Goal: Information Seeking & Learning: Learn about a topic

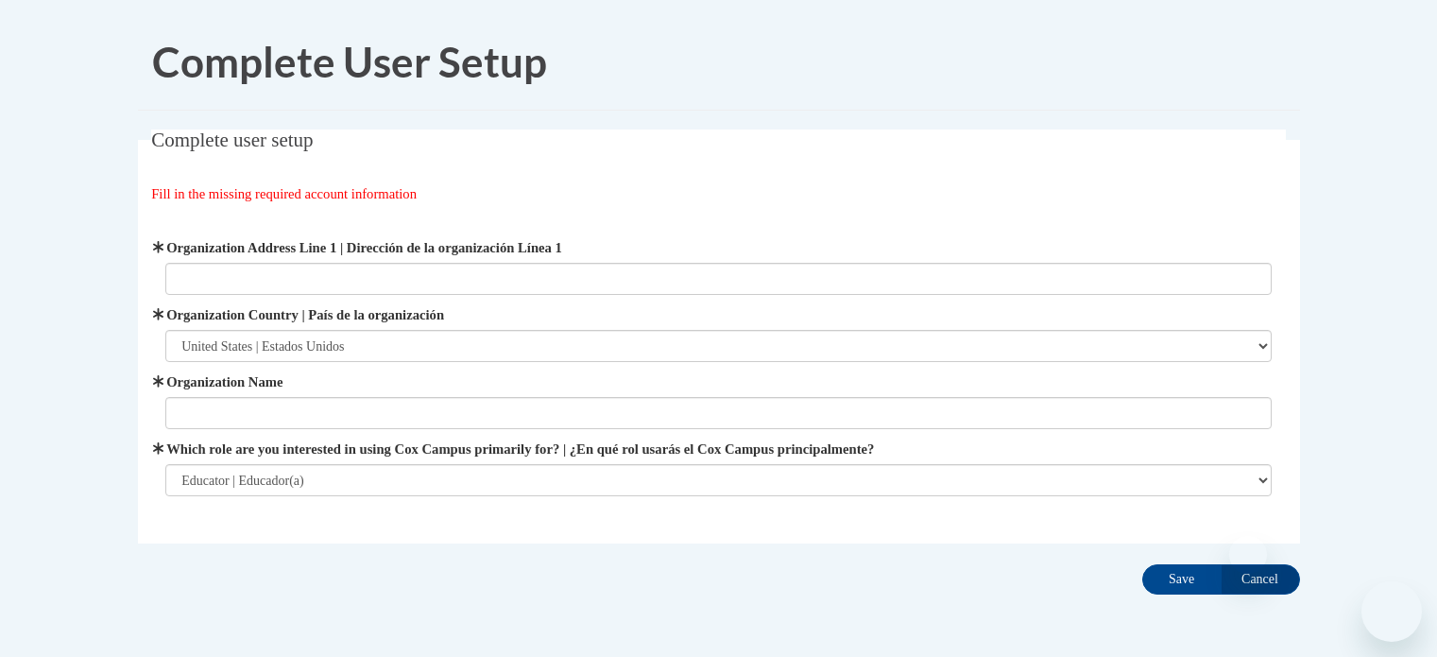
select select "ad49bcad-a171-4b2e-b99c-48b446064914"
select select "fbf2d438-af2f-41f8-98f1-81c410e29de3"
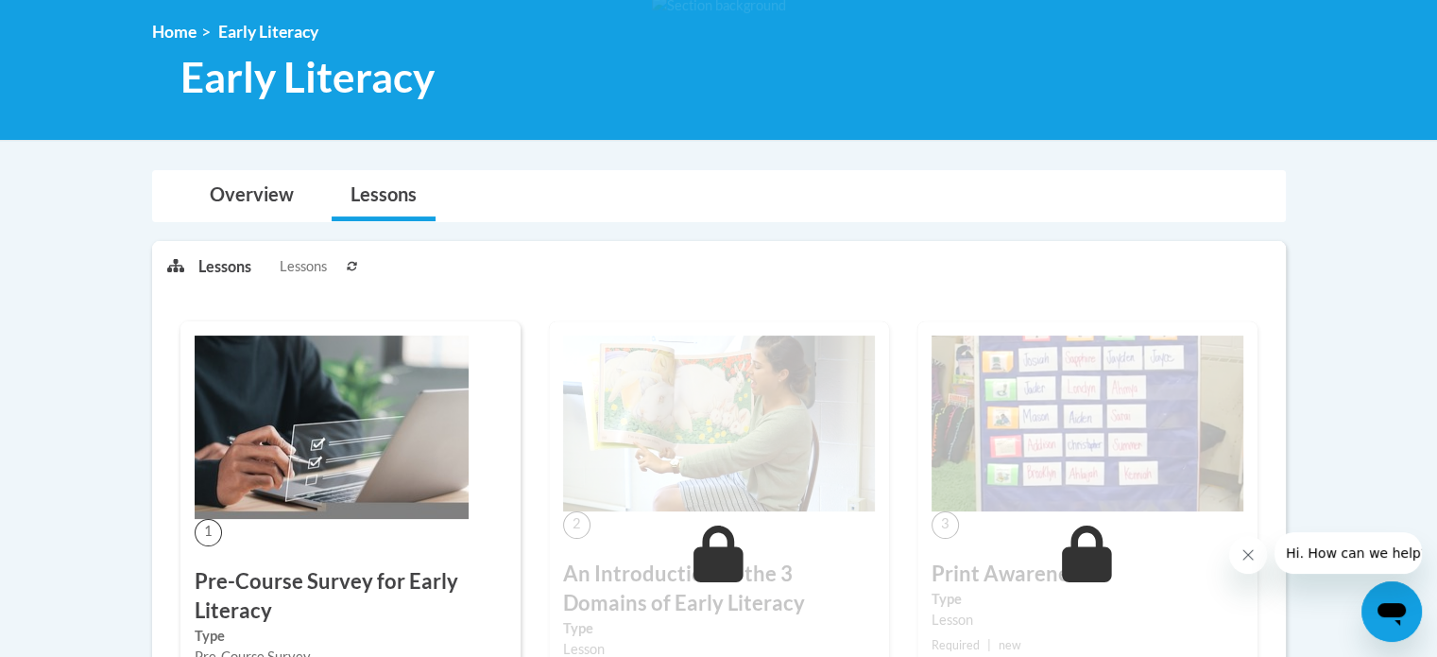
scroll to position [252, 0]
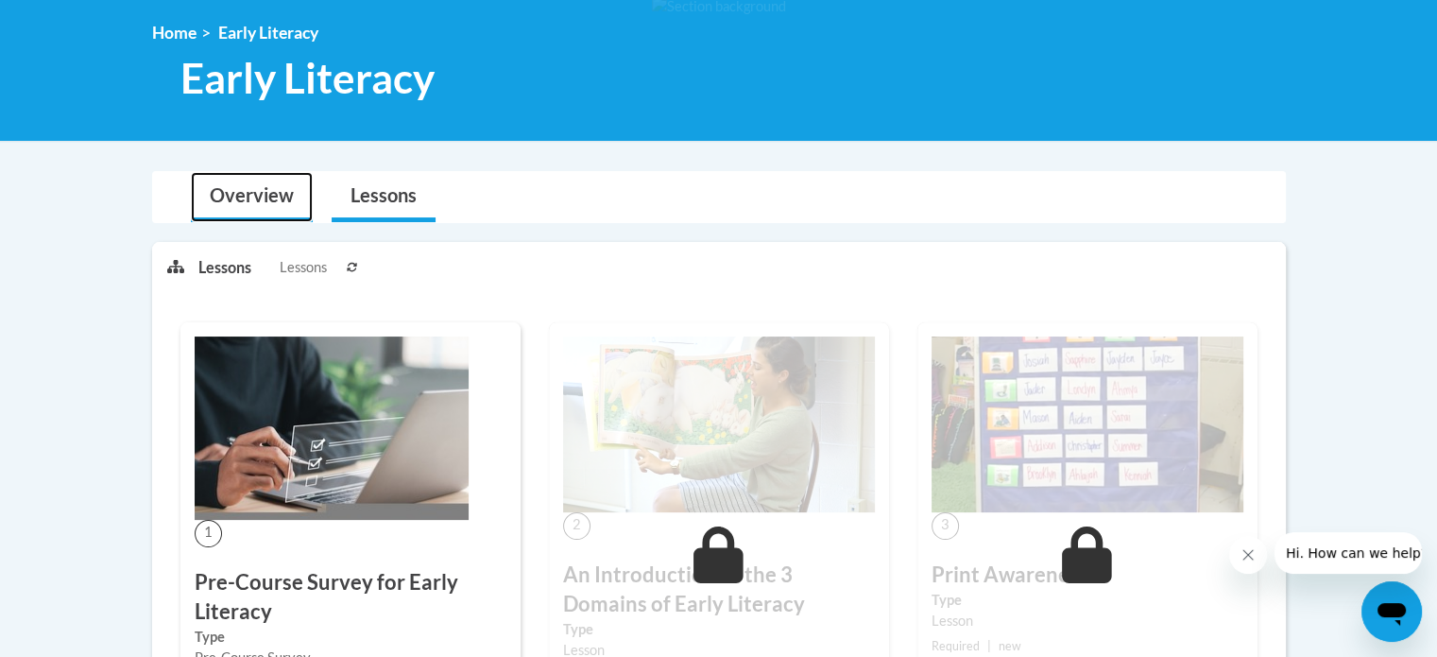
click at [199, 200] on link "Overview" at bounding box center [252, 197] width 122 height 50
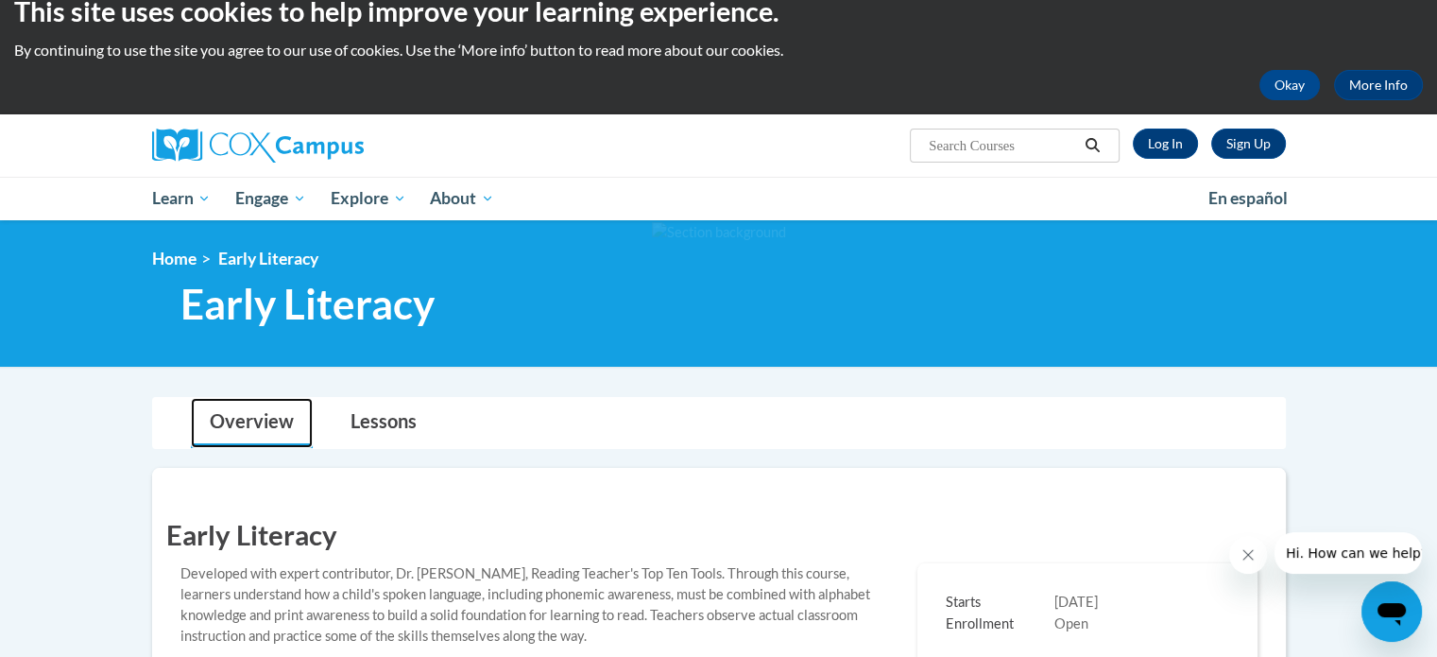
scroll to position [0, 0]
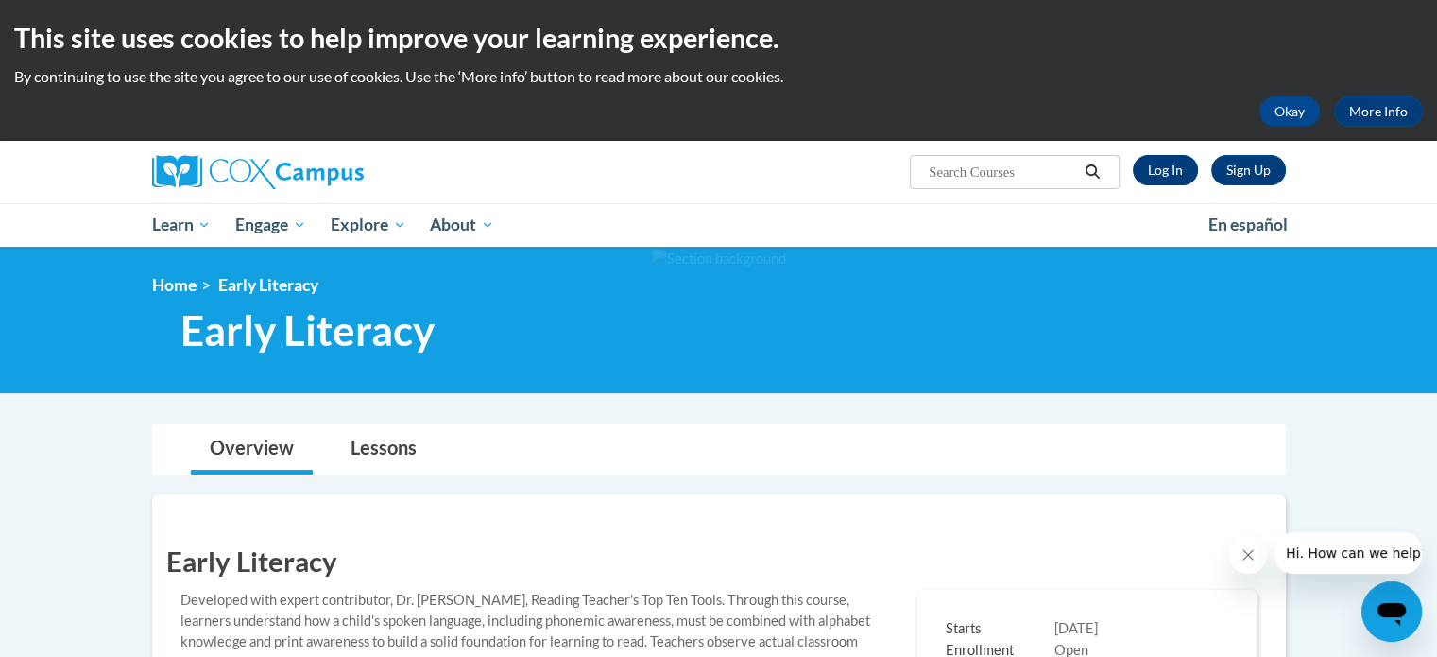
click at [1149, 159] on link "Log In" at bounding box center [1165, 170] width 65 height 30
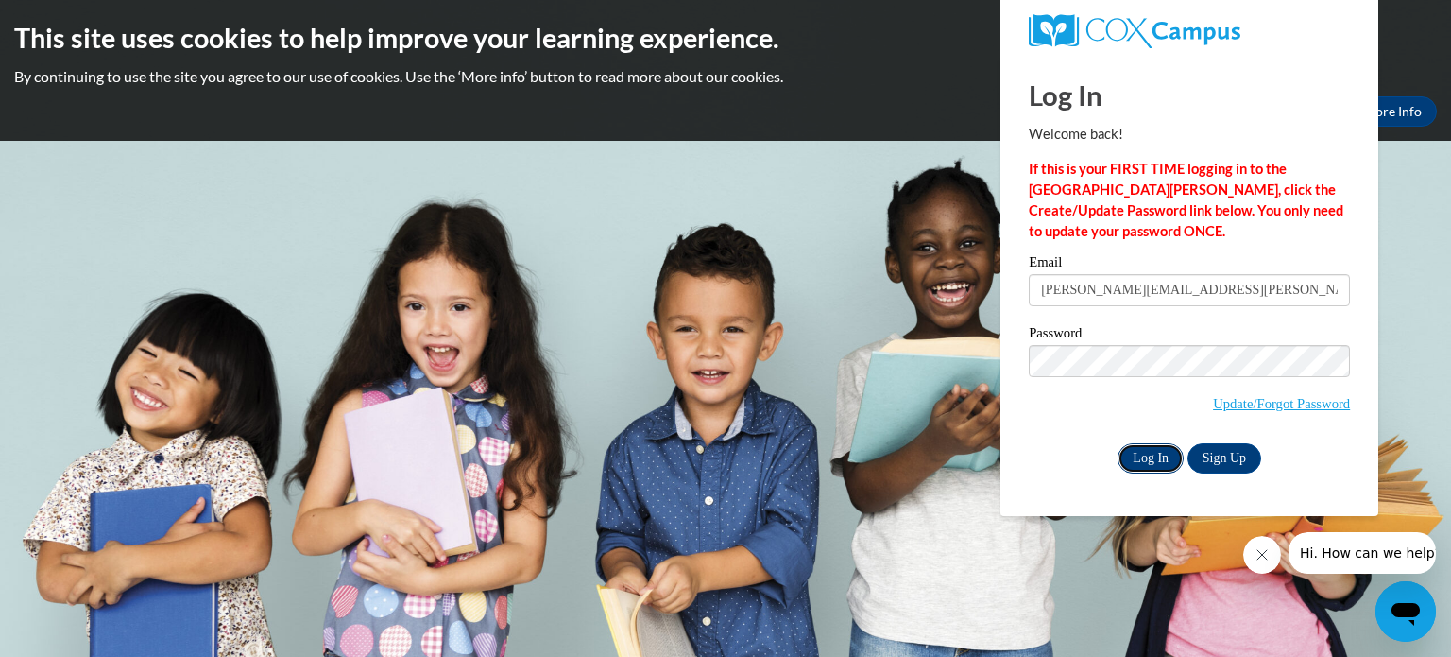
click at [1153, 454] on input "Log In" at bounding box center [1151, 458] width 66 height 30
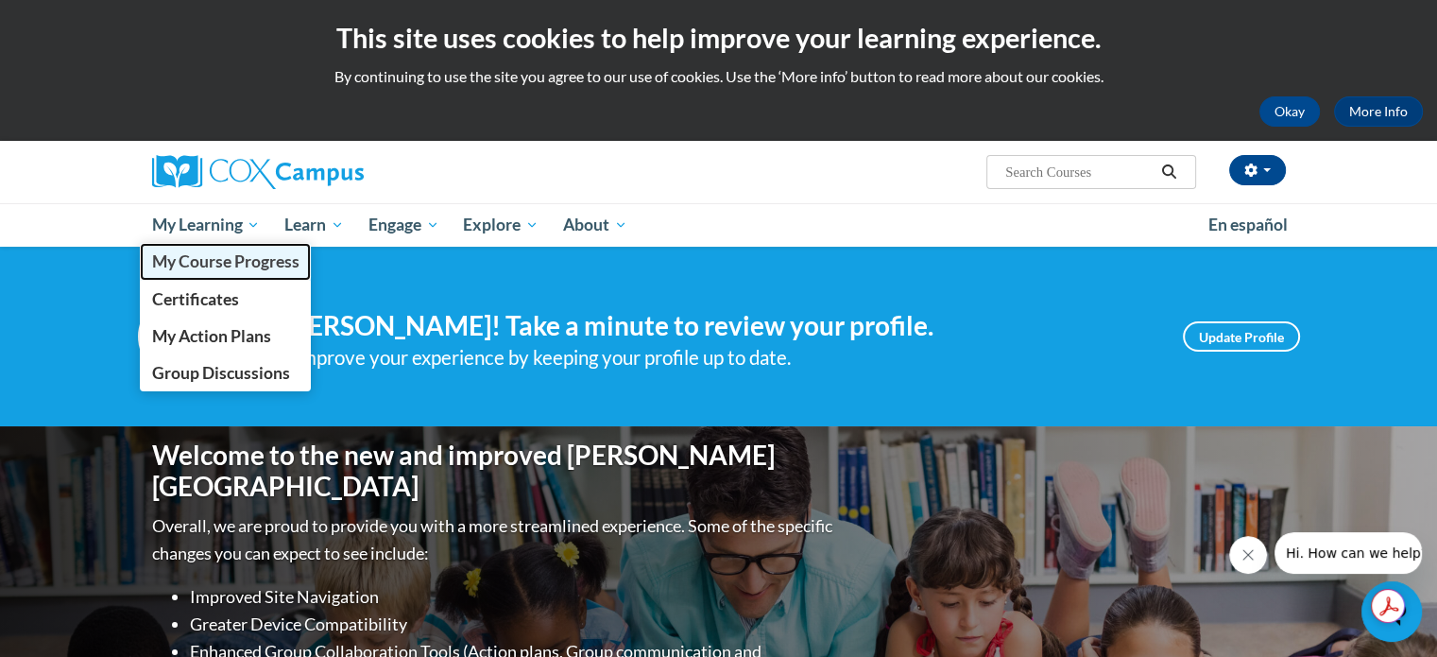
click at [212, 266] on span "My Course Progress" at bounding box center [224, 261] width 147 height 20
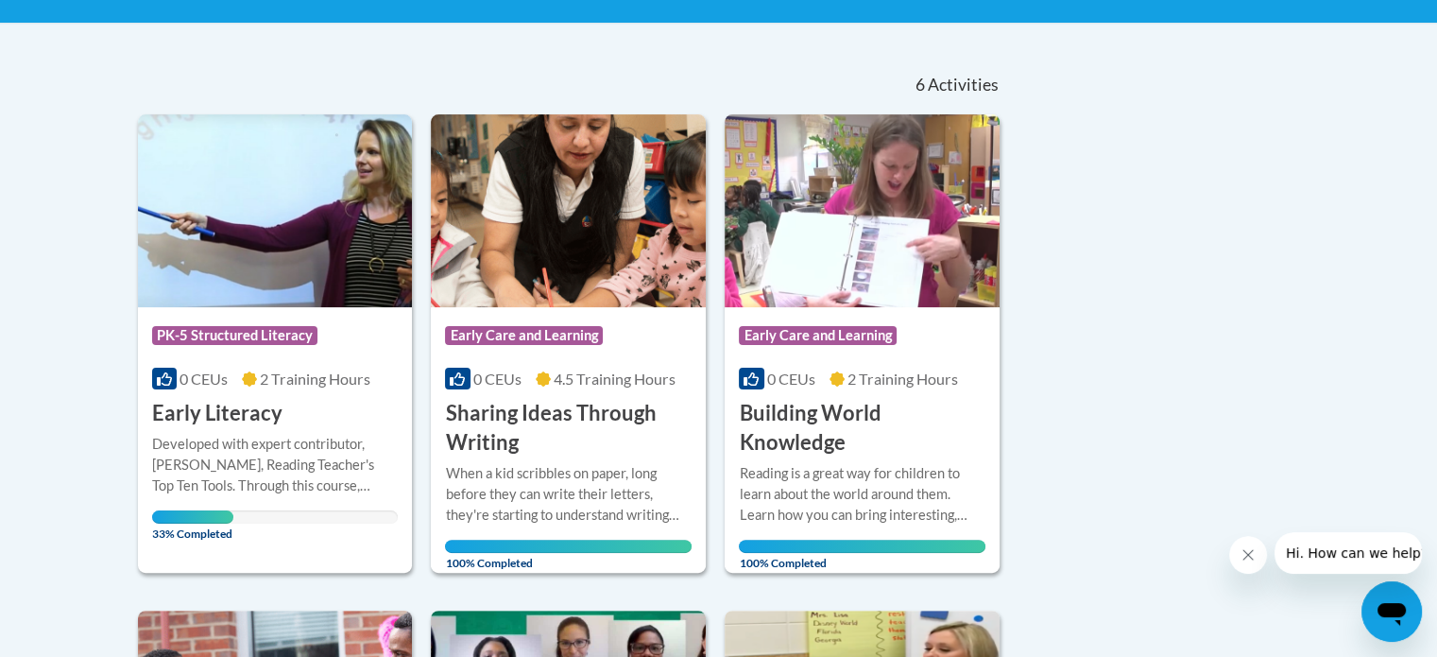
scroll to position [371, 0]
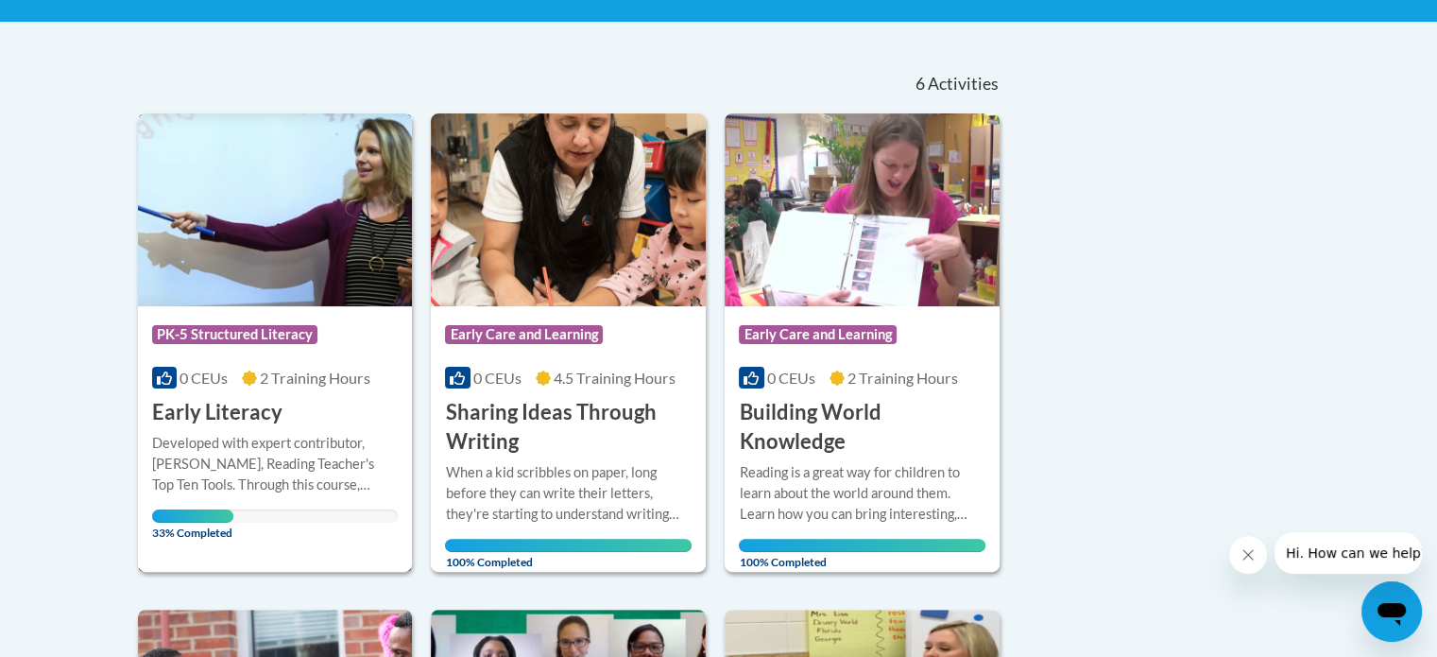
click at [215, 427] on div "More Info Open Developed with expert contributor, Dr. Deborah Glaser, Reading T…" at bounding box center [275, 482] width 275 height 110
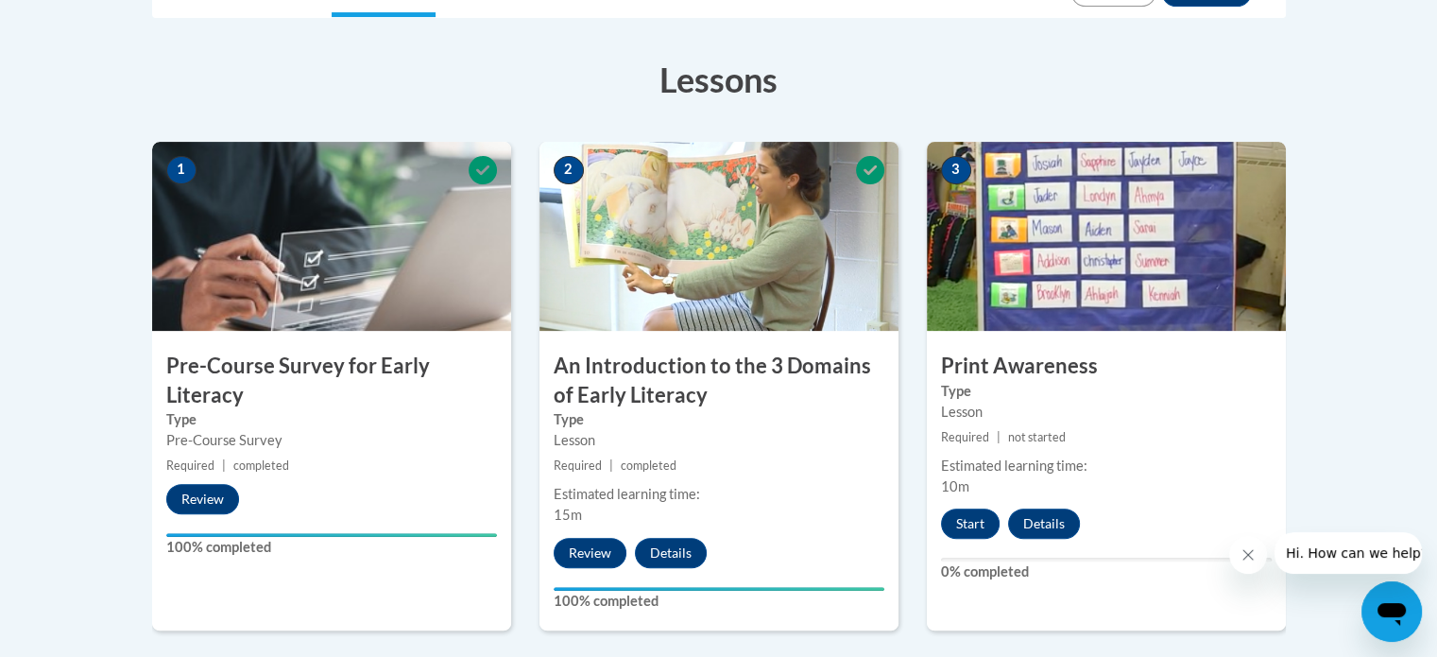
scroll to position [491, 0]
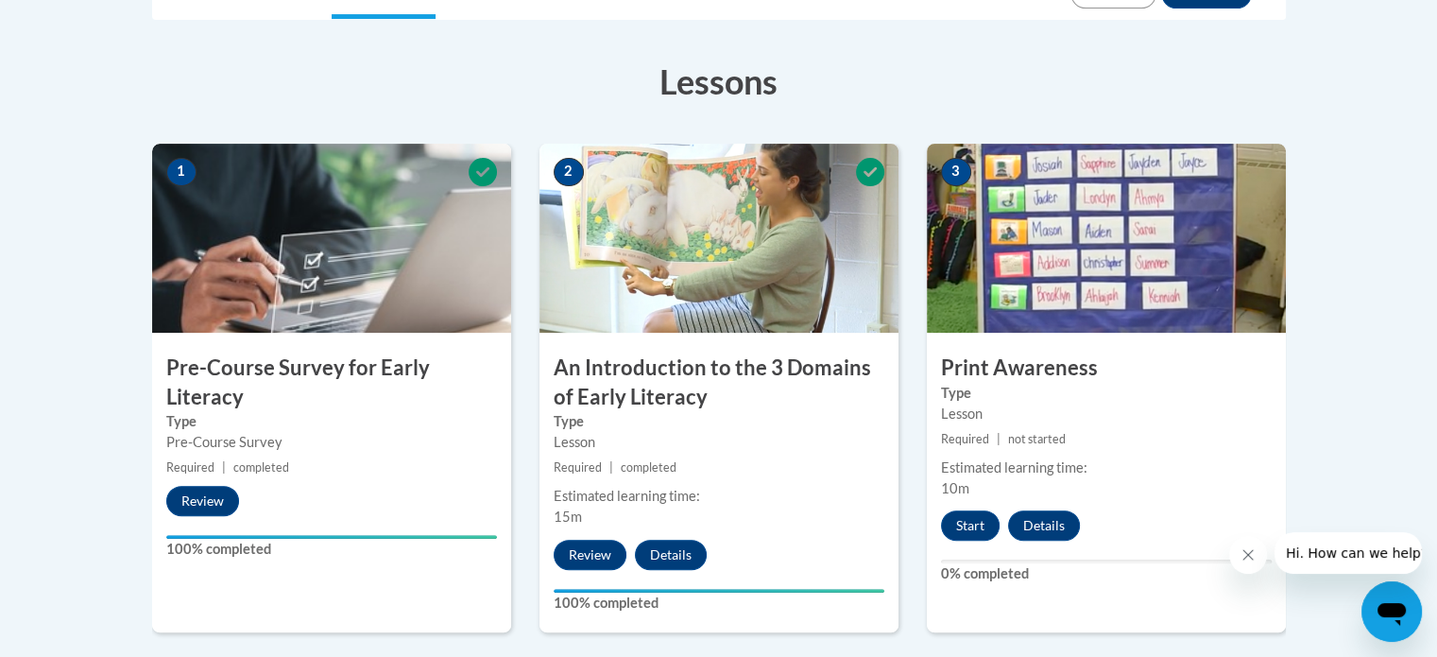
click at [79, 478] on body "This site uses cookies to help improve your learning experience. By continuing …" at bounding box center [718, 530] width 1437 height 2043
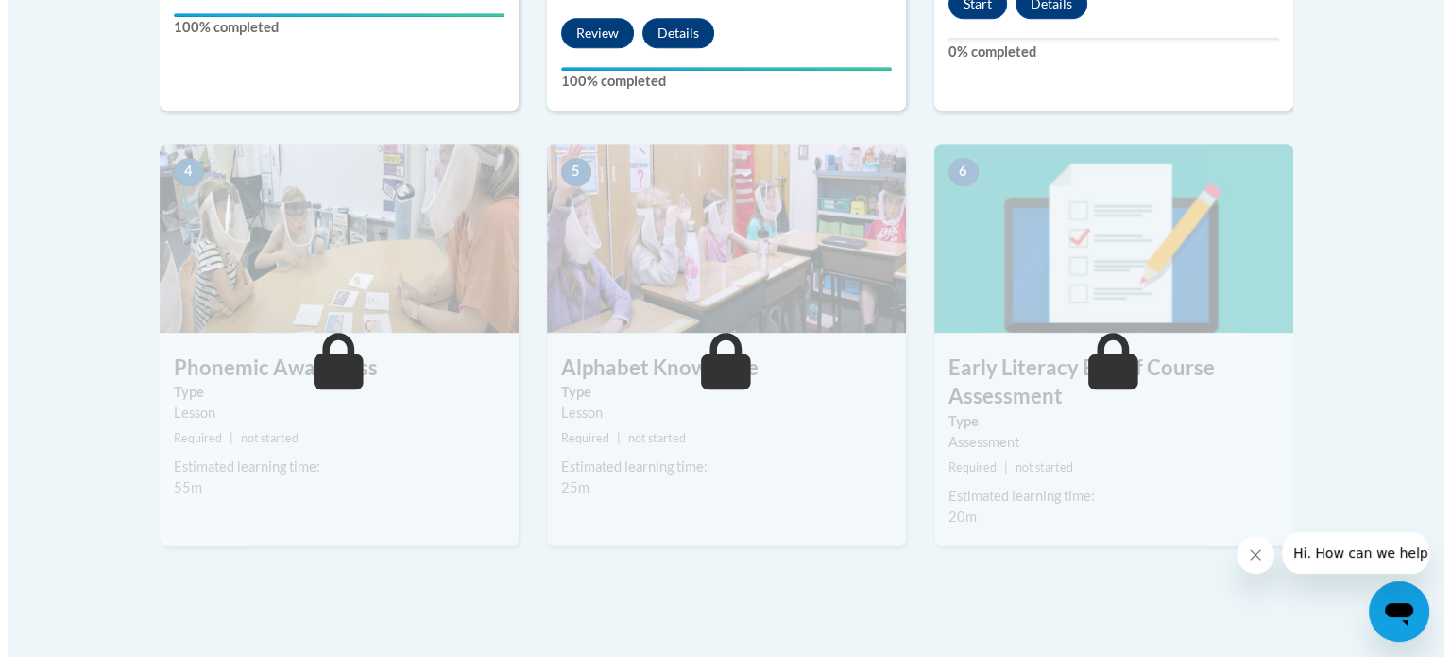
scroll to position [1012, 0]
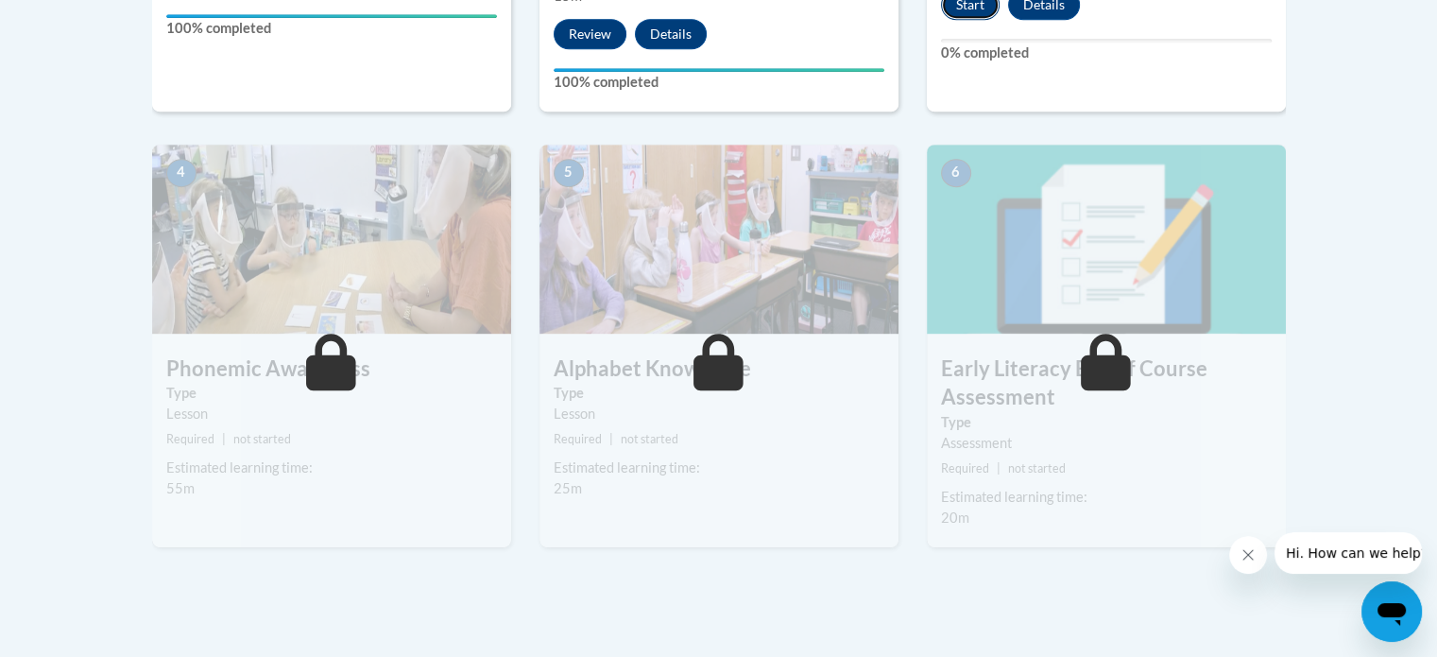
click at [989, 14] on button "Start" at bounding box center [970, 5] width 59 height 30
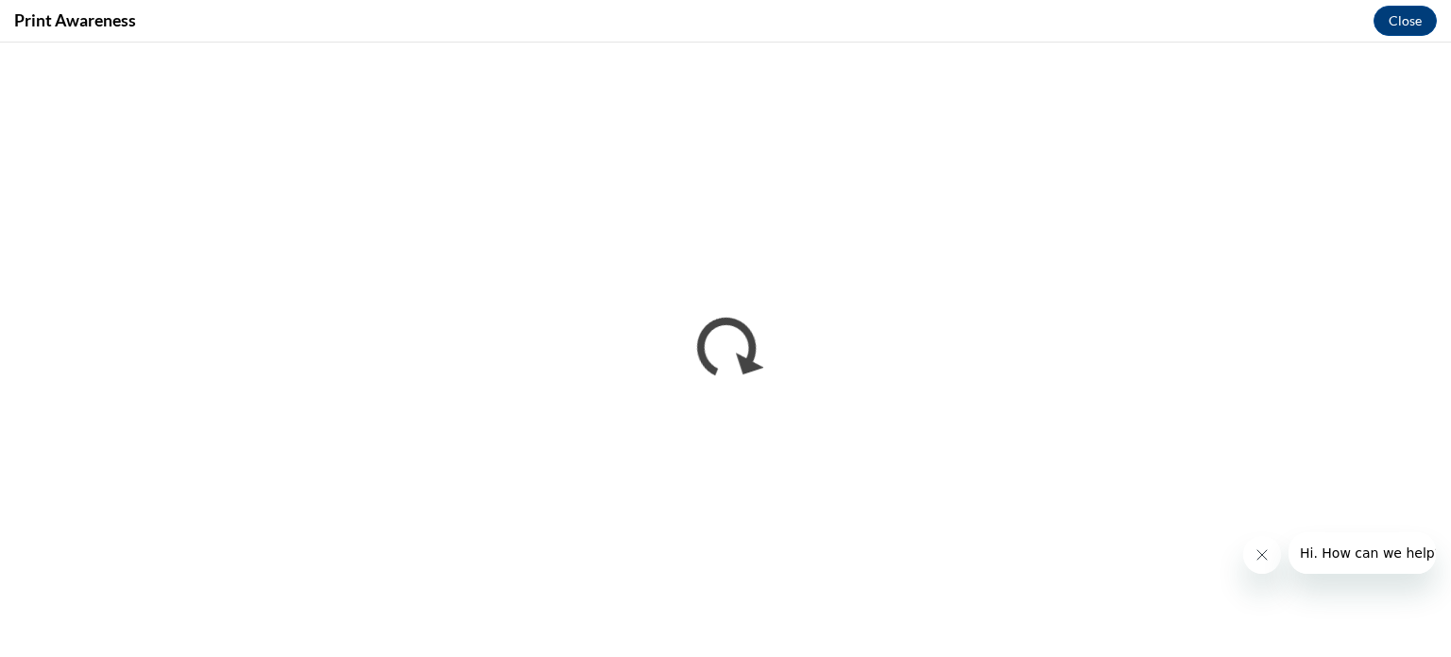
scroll to position [0, 0]
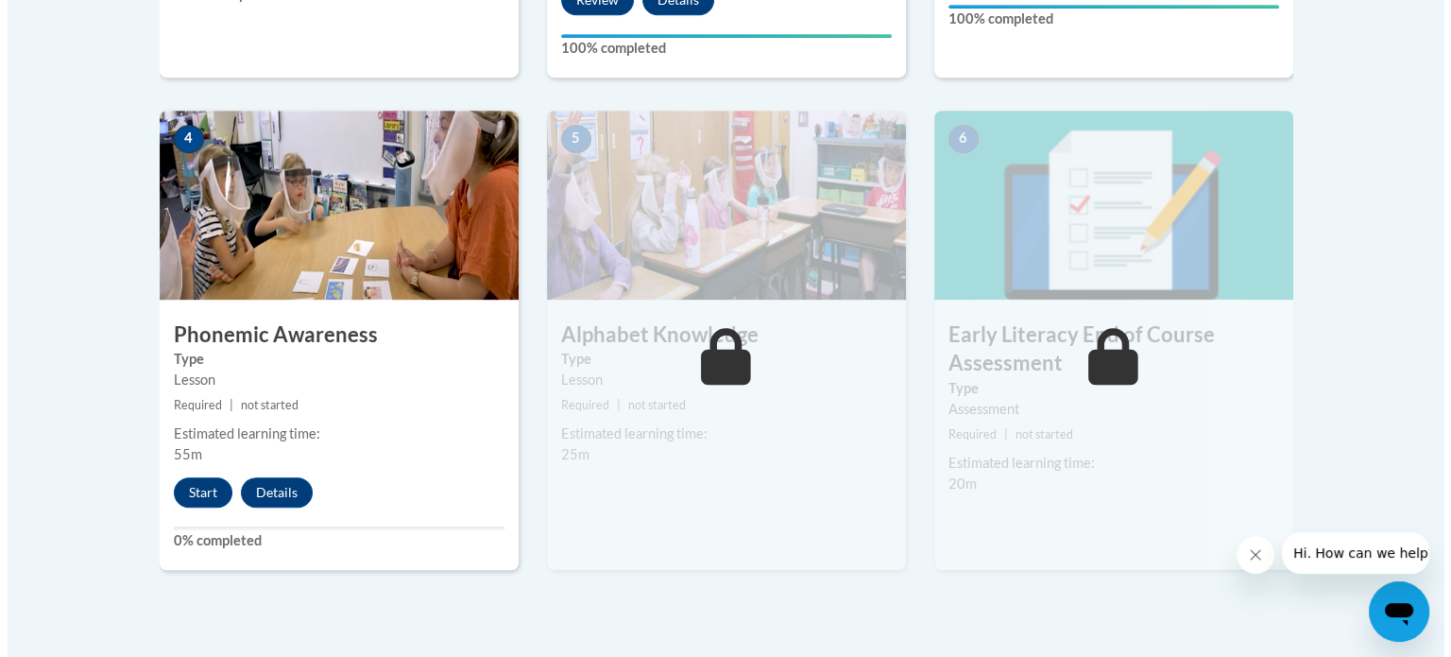
scroll to position [1047, 0]
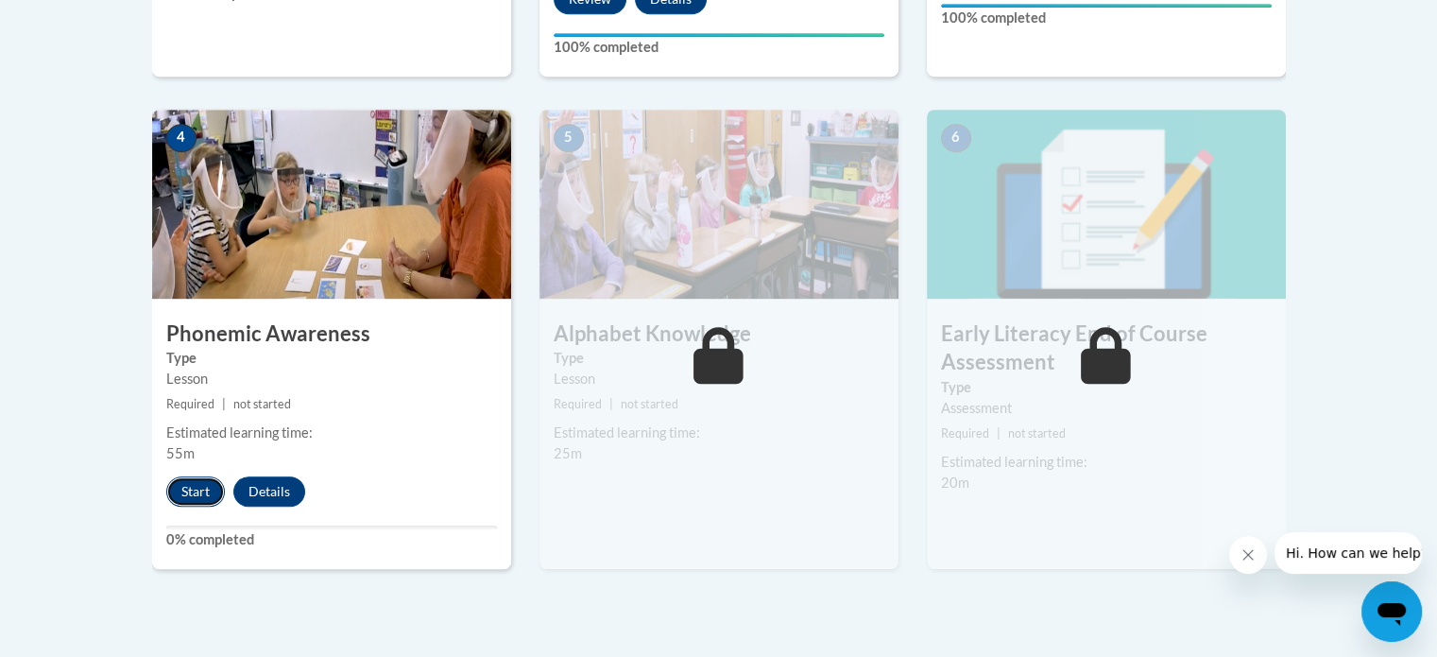
click at [192, 484] on button "Start" at bounding box center [195, 491] width 59 height 30
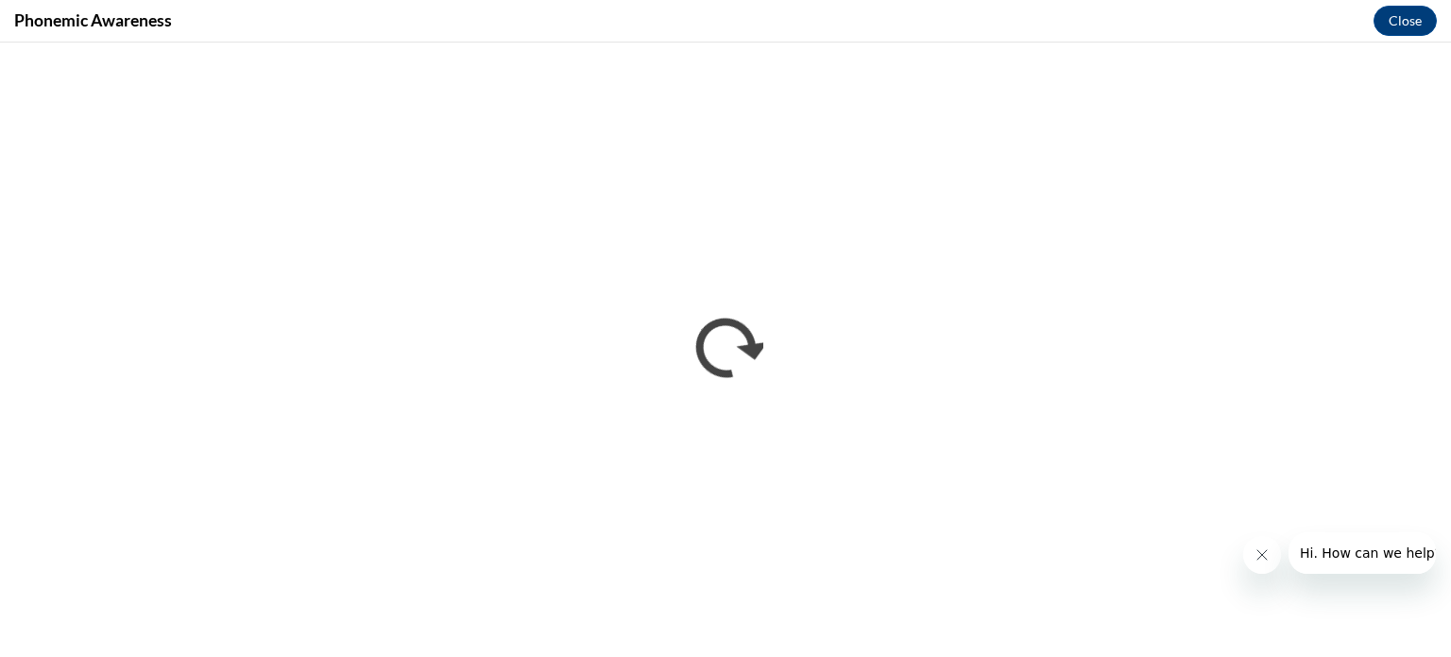
scroll to position [0, 0]
